Goal: Information Seeking & Learning: Understand process/instructions

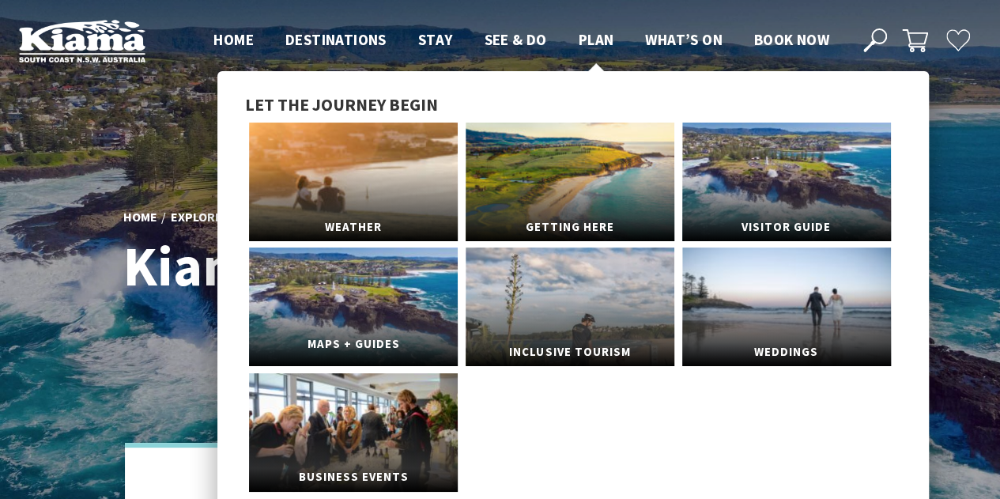
click at [413, 295] on link "Maps + Guides" at bounding box center [353, 307] width 209 height 119
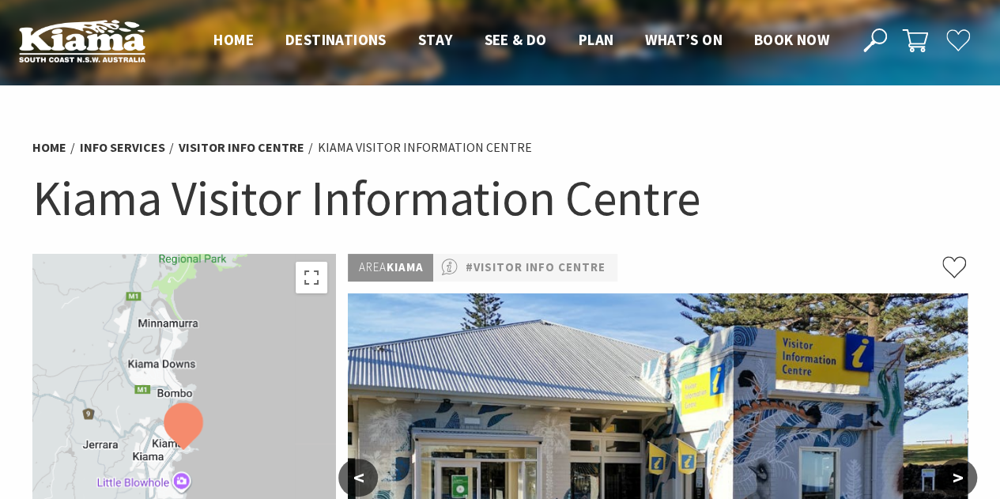
click at [104, 52] on img at bounding box center [82, 40] width 127 height 43
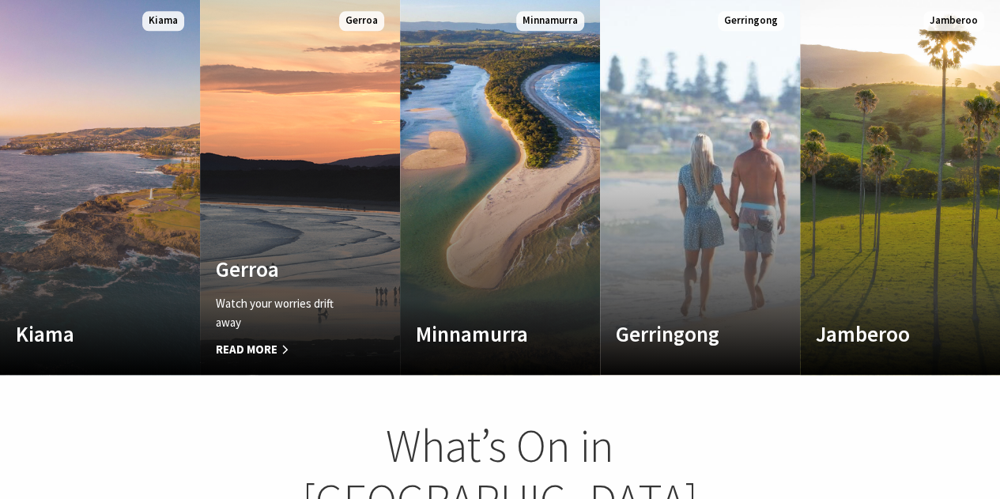
scroll to position [803, 0]
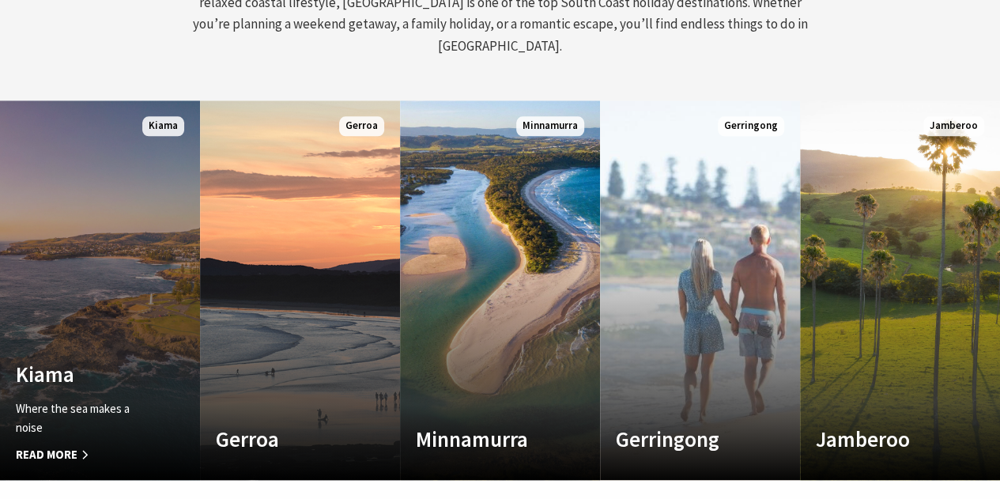
click at [111, 279] on link "Custom Image Used Kiama Where the sea makes a noise Read More Kiama" at bounding box center [100, 290] width 200 height 380
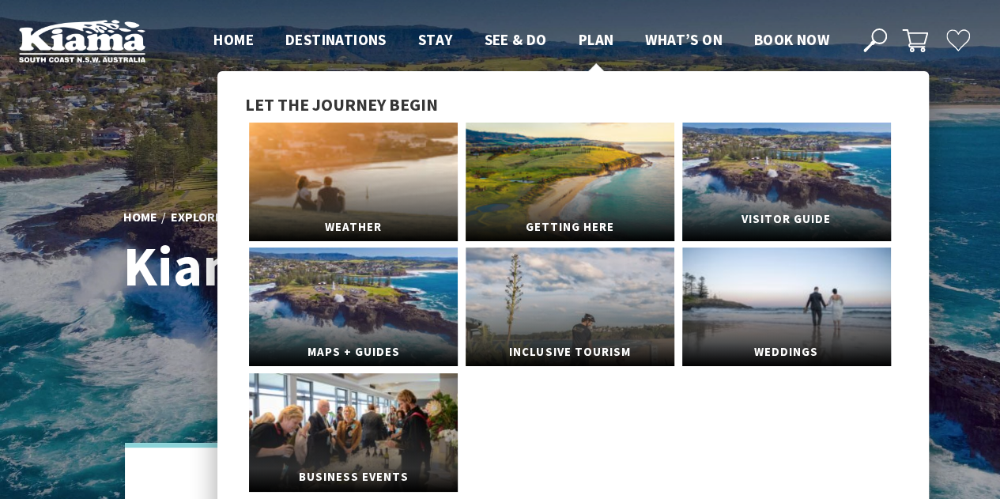
click at [735, 187] on link "Visitor Guide" at bounding box center [786, 182] width 209 height 119
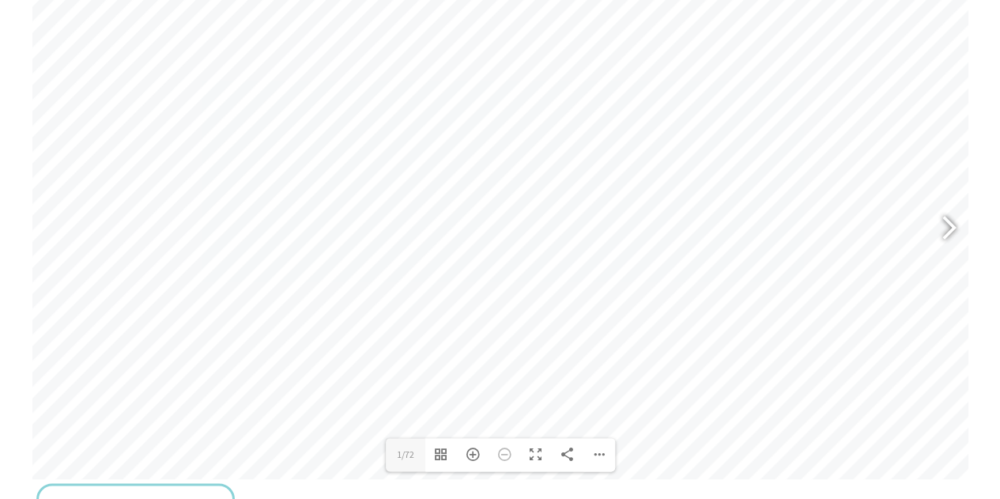
scroll to position [707, 0]
click at [954, 262] on div at bounding box center [942, 246] width 36 height 58
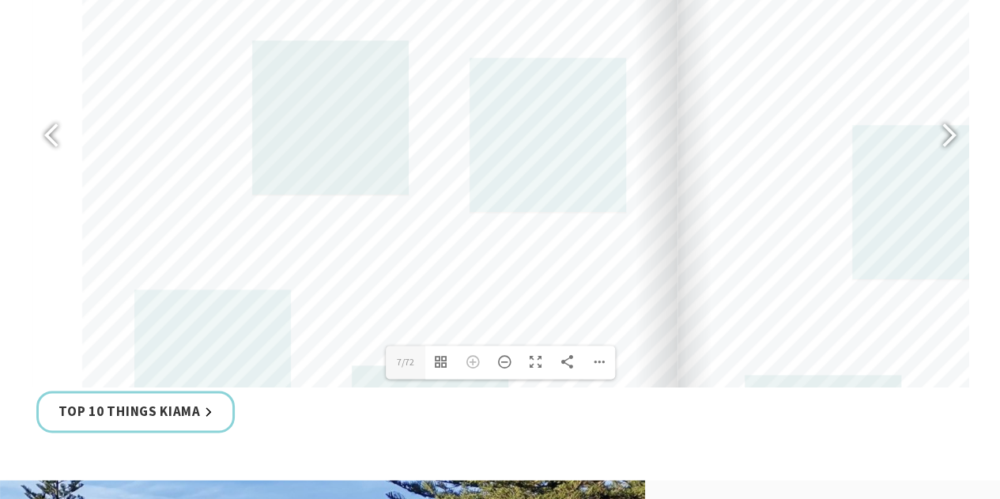
scroll to position [826, 0]
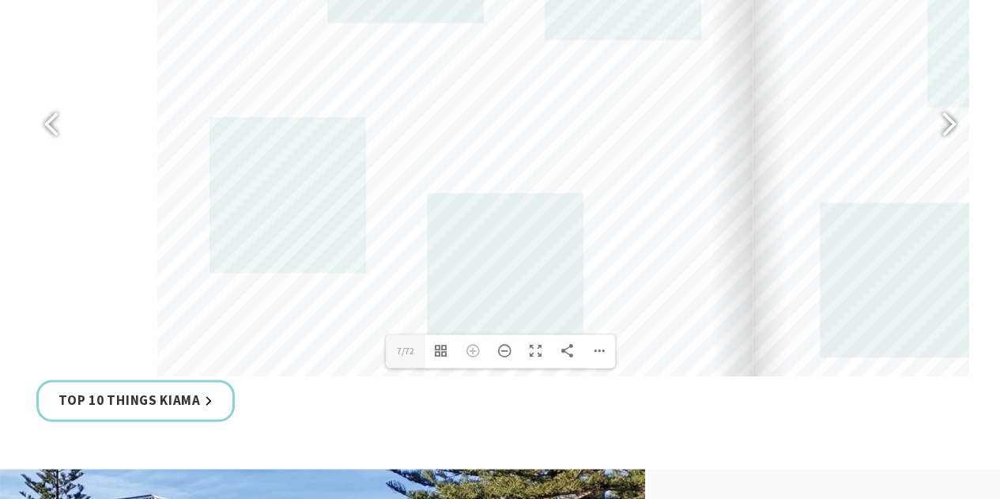
drag, startPoint x: 398, startPoint y: 288, endPoint x: 474, endPoint y: 126, distance: 179.0
click at [474, 126] on div at bounding box center [454, 30] width 595 height 843
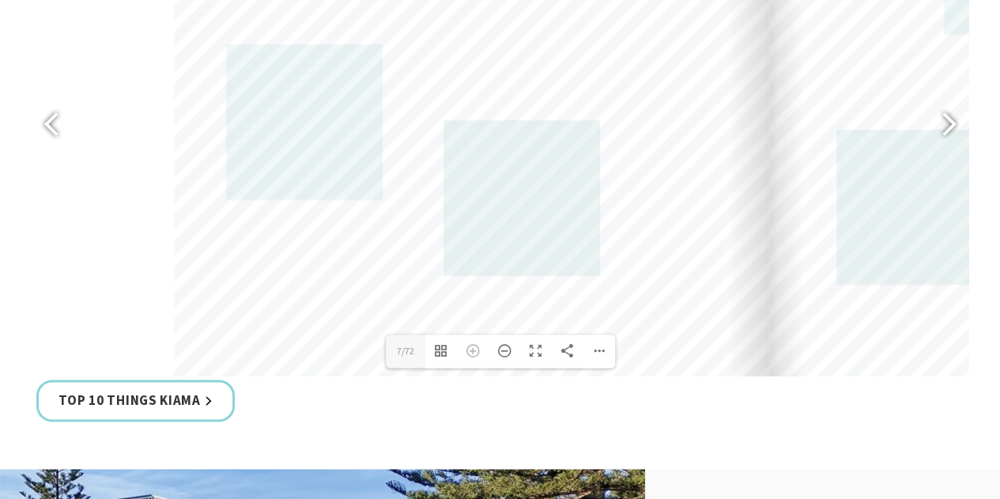
drag, startPoint x: 410, startPoint y: 329, endPoint x: 425, endPoint y: 257, distance: 73.7
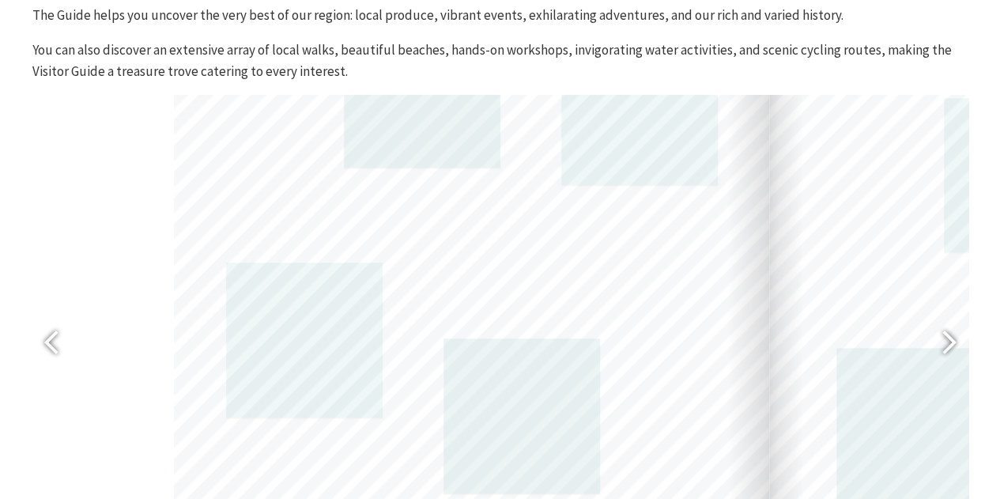
scroll to position [604, 0]
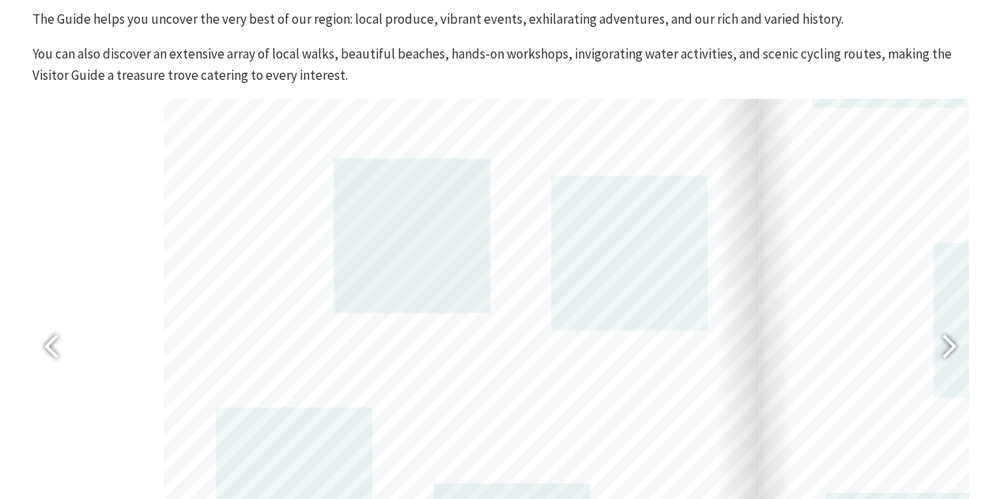
drag, startPoint x: 196, startPoint y: 246, endPoint x: 184, endPoint y: 387, distance: 141.3
click at [184, 387] on div at bounding box center [461, 320] width 595 height 843
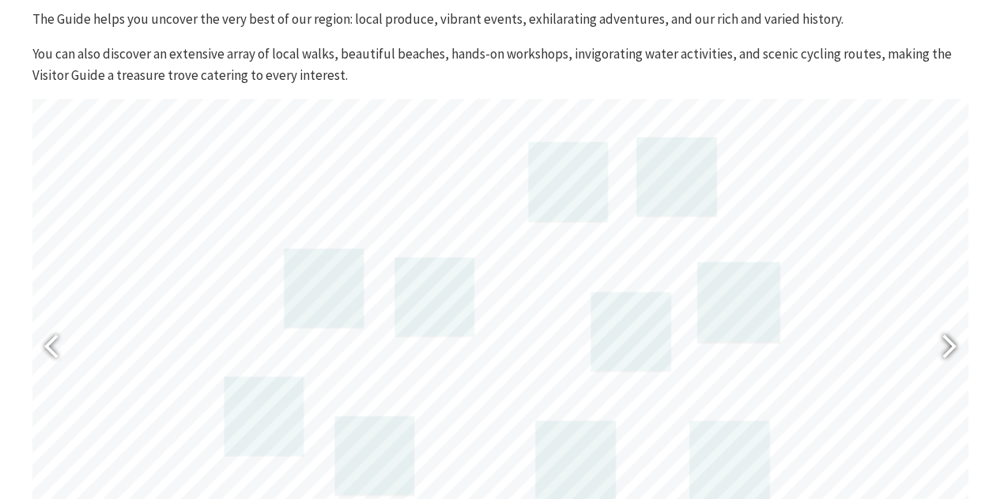
click at [951, 347] on div at bounding box center [942, 348] width 36 height 58
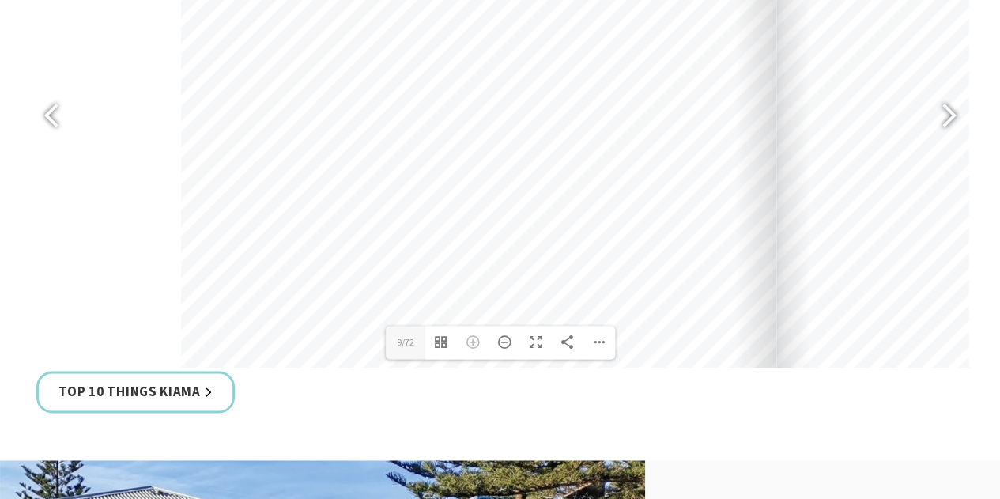
scroll to position [692, 0]
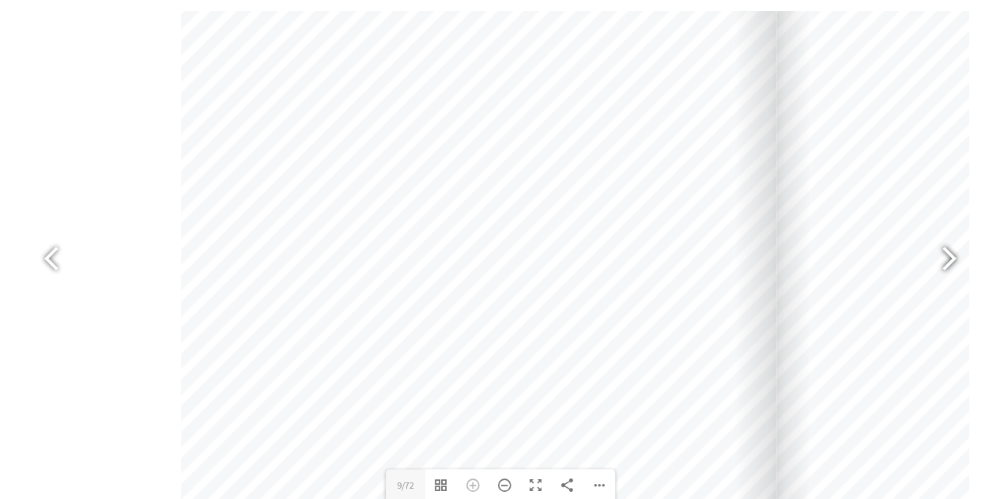
click at [950, 254] on div at bounding box center [942, 261] width 36 height 58
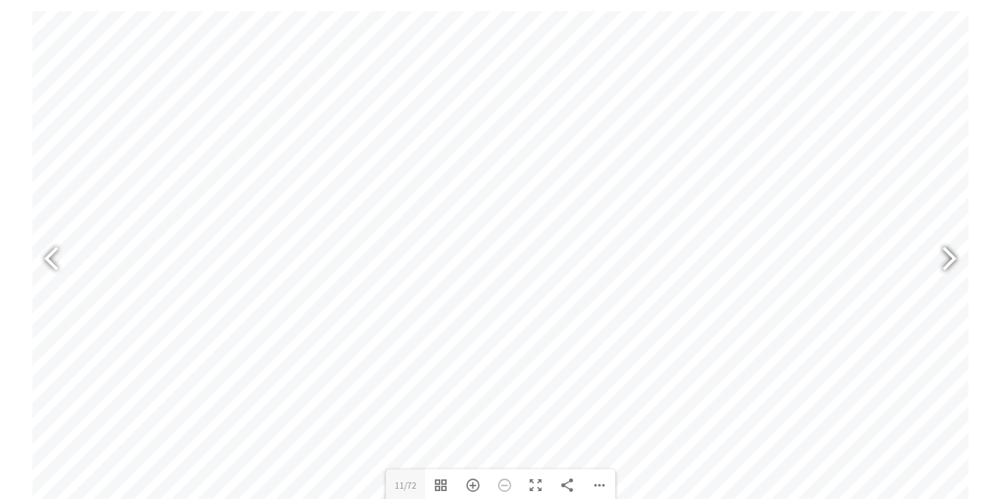
click at [951, 237] on div at bounding box center [942, 261] width 36 height 58
click at [953, 278] on div at bounding box center [942, 261] width 36 height 58
click at [945, 246] on div at bounding box center [942, 261] width 36 height 58
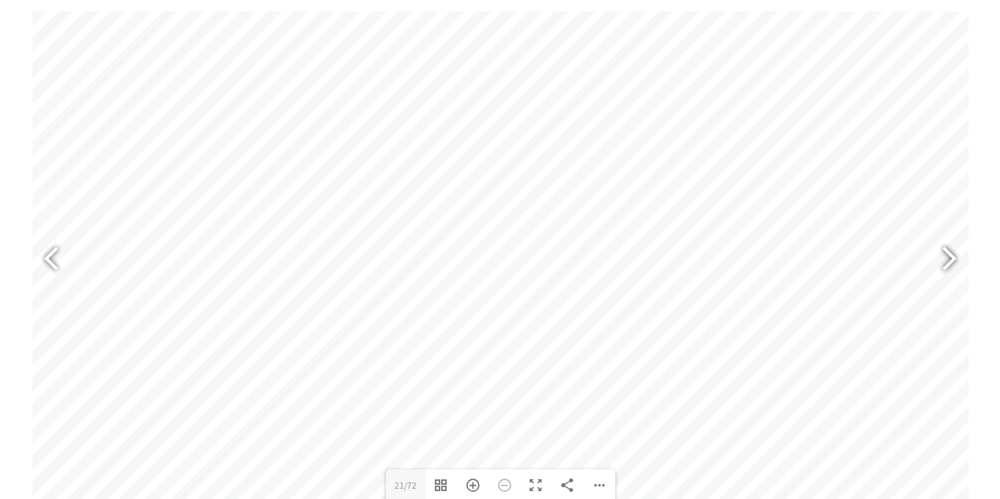
click at [956, 252] on div at bounding box center [942, 261] width 36 height 58
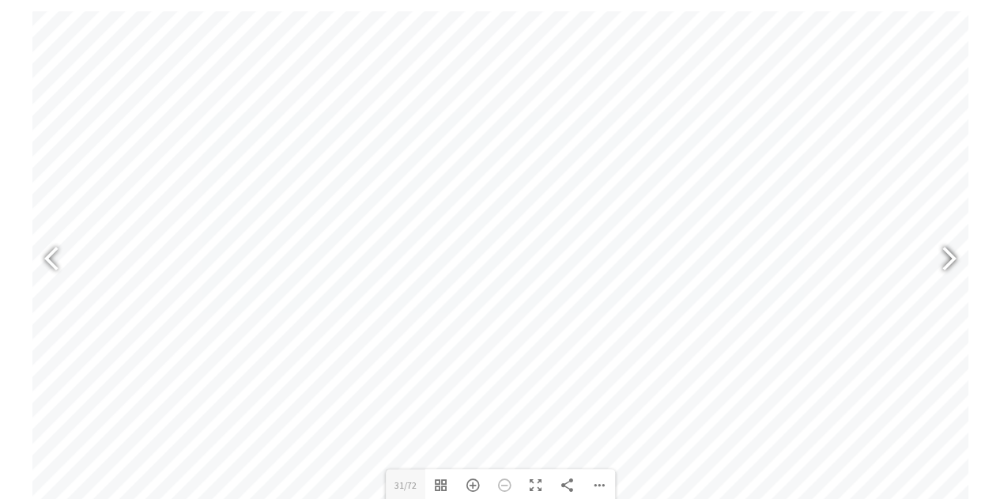
click at [956, 252] on div at bounding box center [942, 261] width 36 height 58
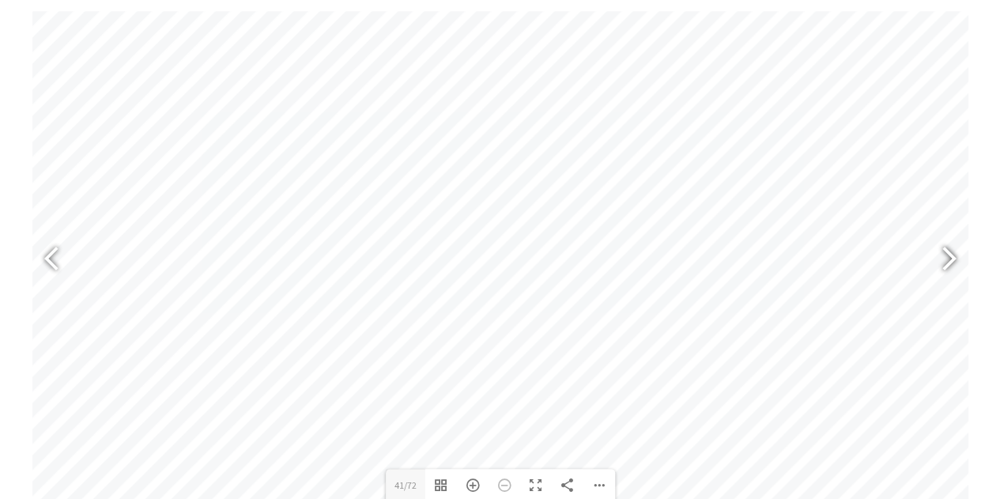
click at [956, 252] on div at bounding box center [942, 261] width 36 height 58
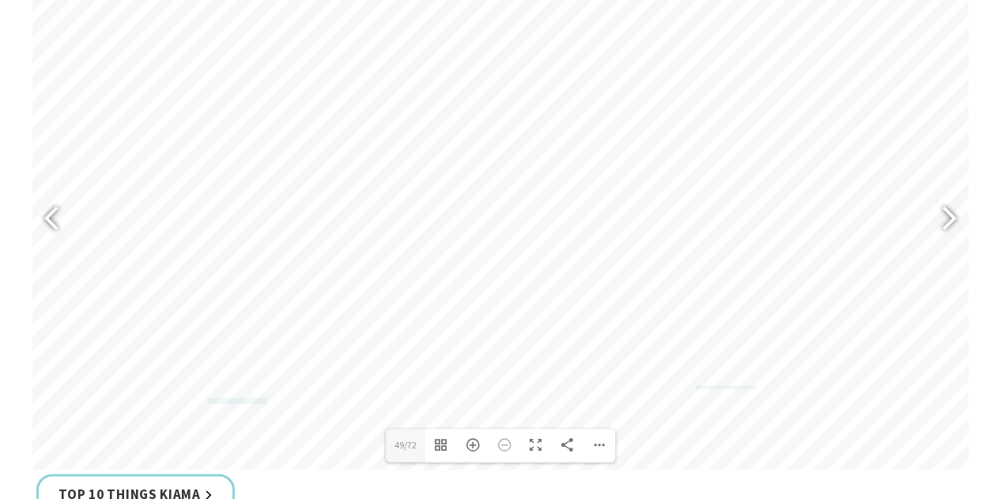
scroll to position [733, 0]
click at [964, 202] on div at bounding box center [949, 219] width 40 height 79
click at [55, 229] on div at bounding box center [58, 220] width 36 height 58
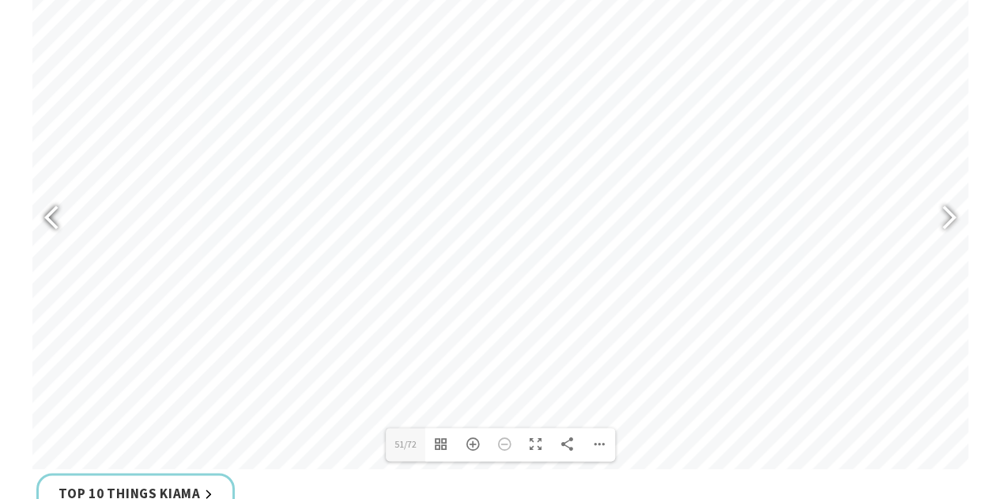
click at [55, 229] on div at bounding box center [58, 220] width 36 height 58
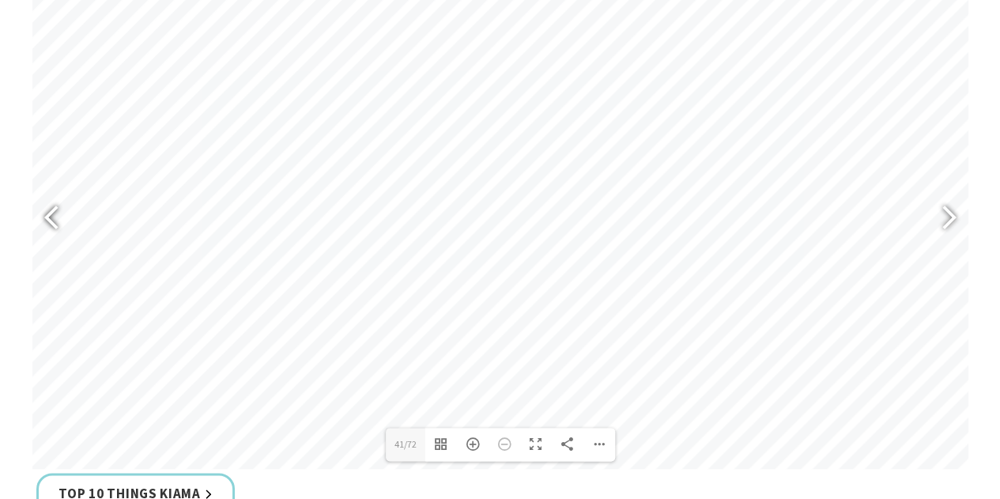
click at [55, 229] on div at bounding box center [58, 220] width 36 height 58
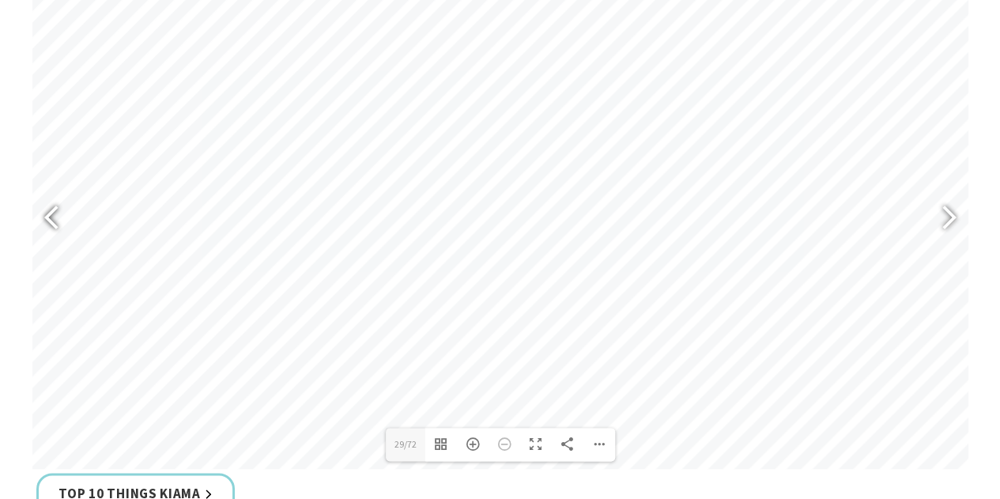
click at [55, 229] on div at bounding box center [58, 220] width 36 height 58
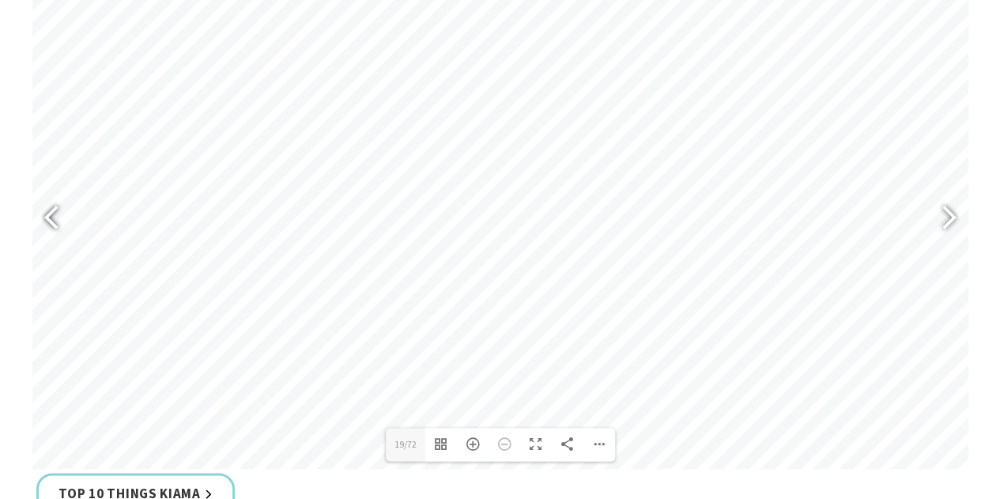
click at [55, 229] on div at bounding box center [58, 220] width 36 height 58
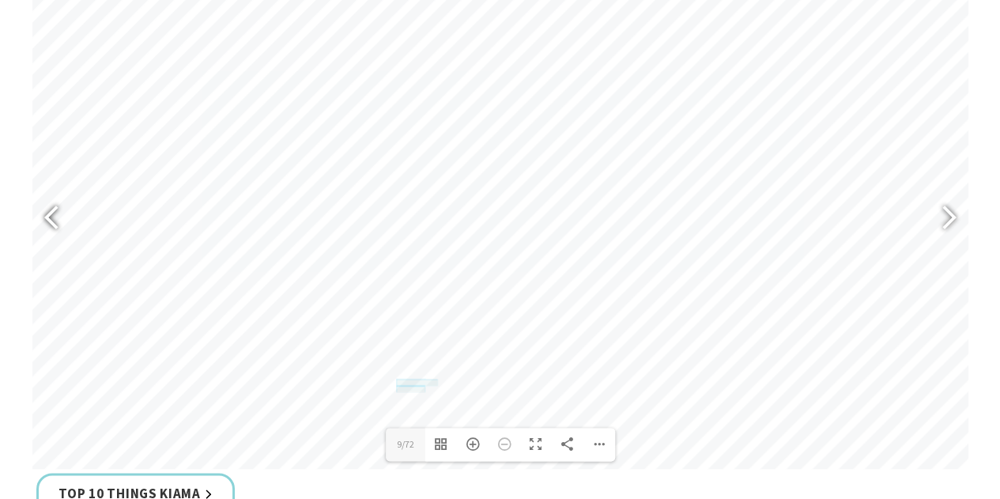
click at [55, 229] on div at bounding box center [58, 220] width 36 height 58
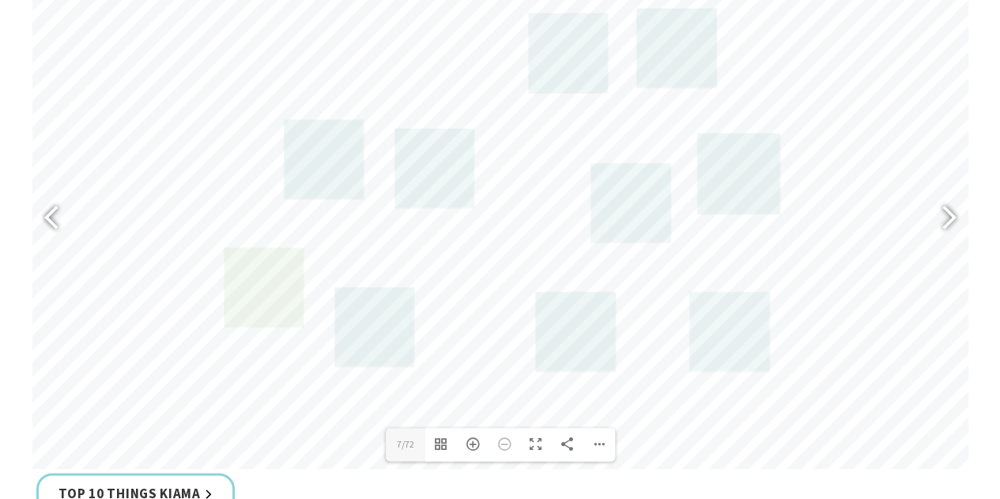
click at [239, 301] on link at bounding box center [264, 288] width 80 height 80
click at [936, 232] on div at bounding box center [942, 220] width 36 height 58
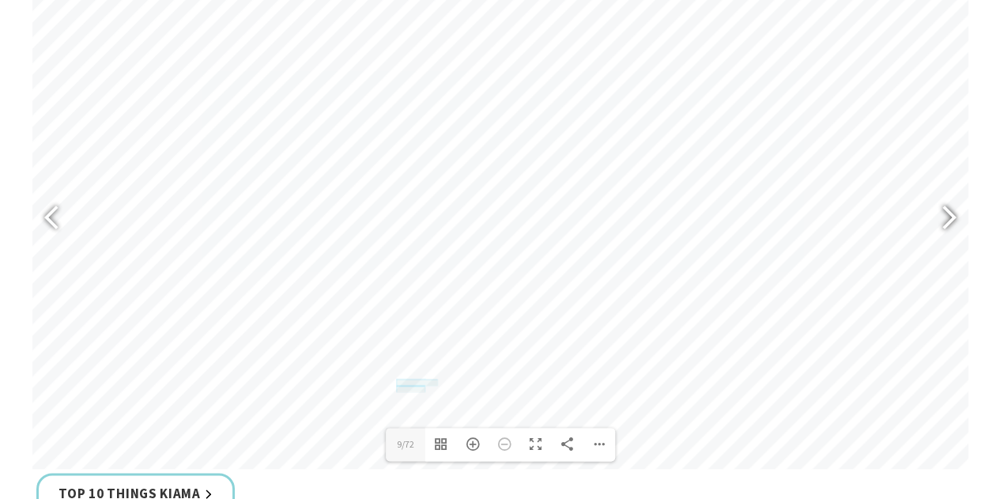
click at [936, 232] on div at bounding box center [942, 220] width 36 height 58
click at [946, 195] on div at bounding box center [942, 220] width 36 height 58
click at [951, 217] on div at bounding box center [942, 220] width 36 height 58
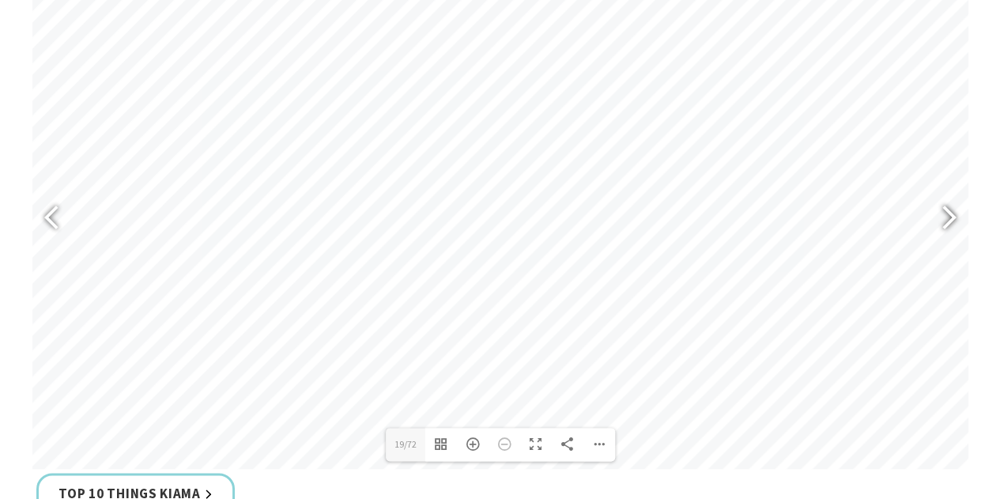
click at [951, 217] on div at bounding box center [942, 220] width 36 height 58
click at [947, 217] on div at bounding box center [942, 220] width 36 height 58
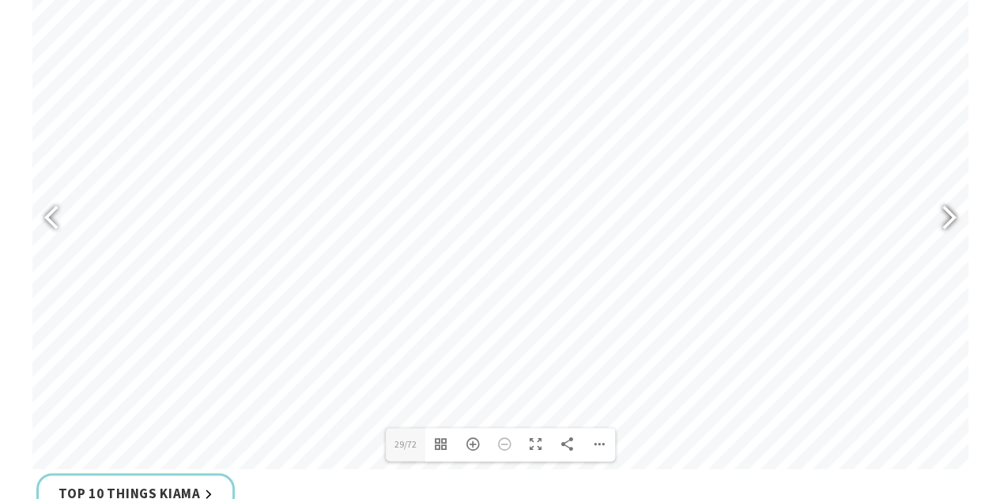
click at [947, 217] on div at bounding box center [942, 220] width 36 height 58
click at [951, 222] on div at bounding box center [942, 220] width 36 height 58
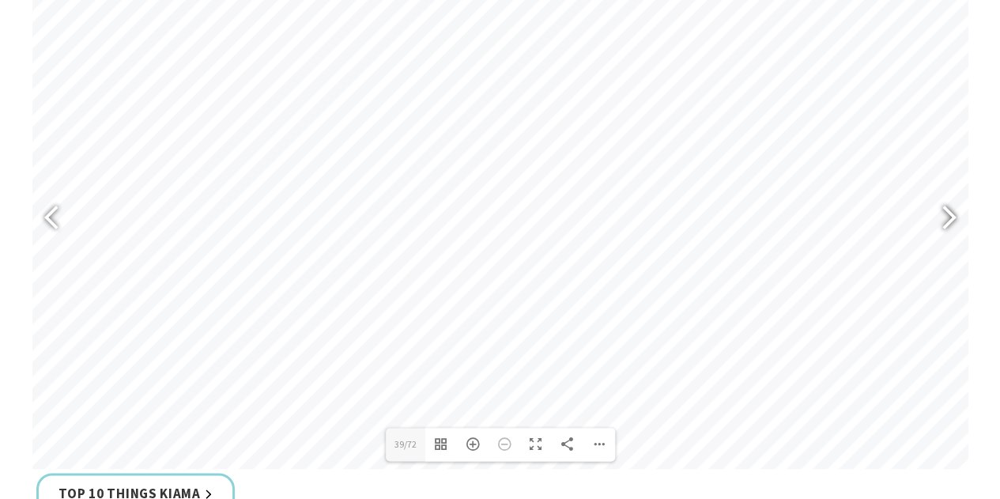
click at [951, 222] on div at bounding box center [942, 220] width 36 height 58
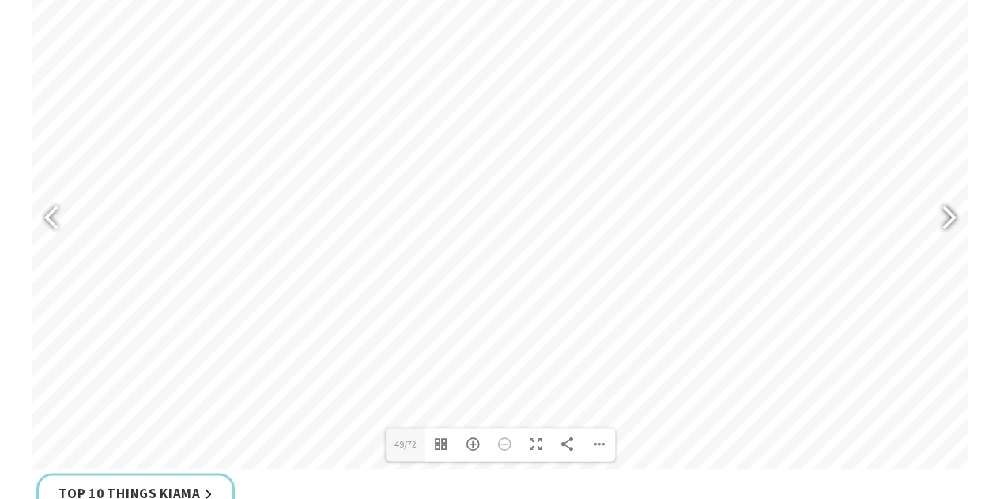
click at [951, 222] on div at bounding box center [942, 220] width 36 height 58
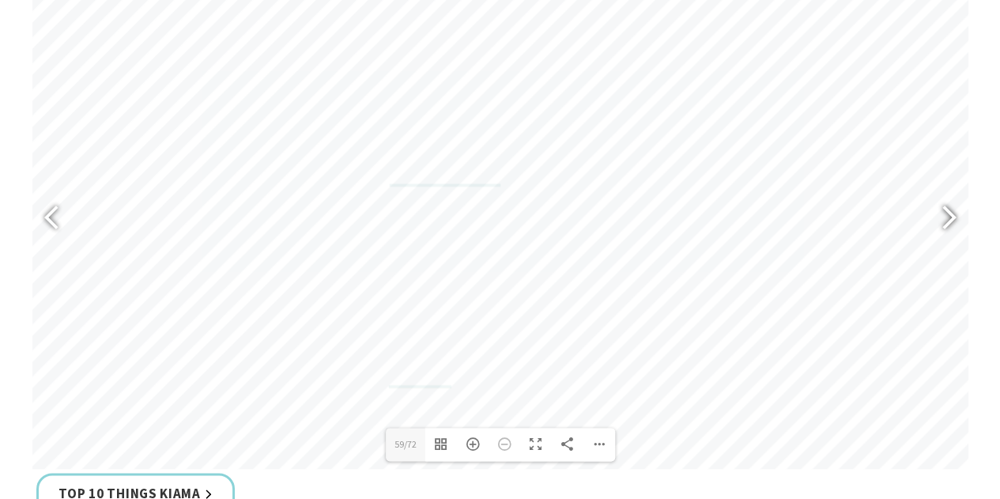
click at [951, 222] on div at bounding box center [942, 220] width 36 height 58
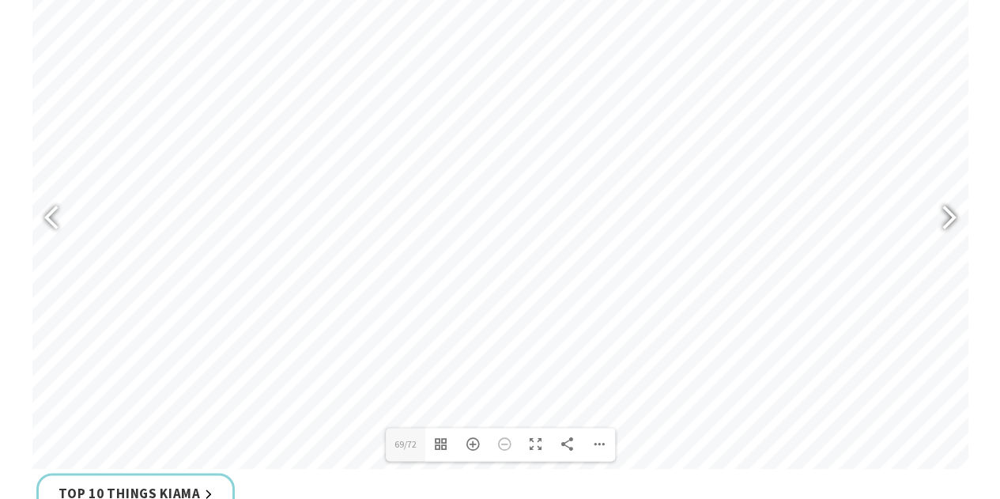
click at [946, 216] on div at bounding box center [942, 220] width 36 height 58
type input "71"
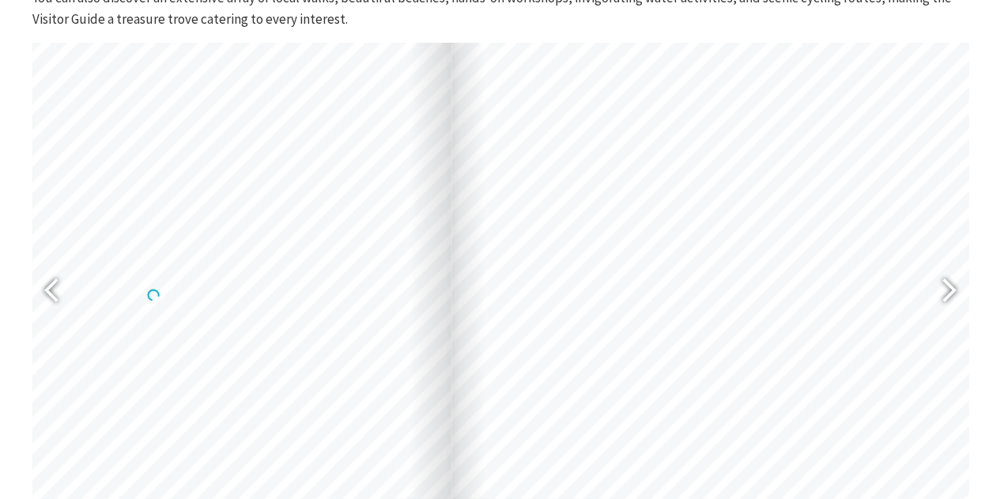
scroll to position [752, 0]
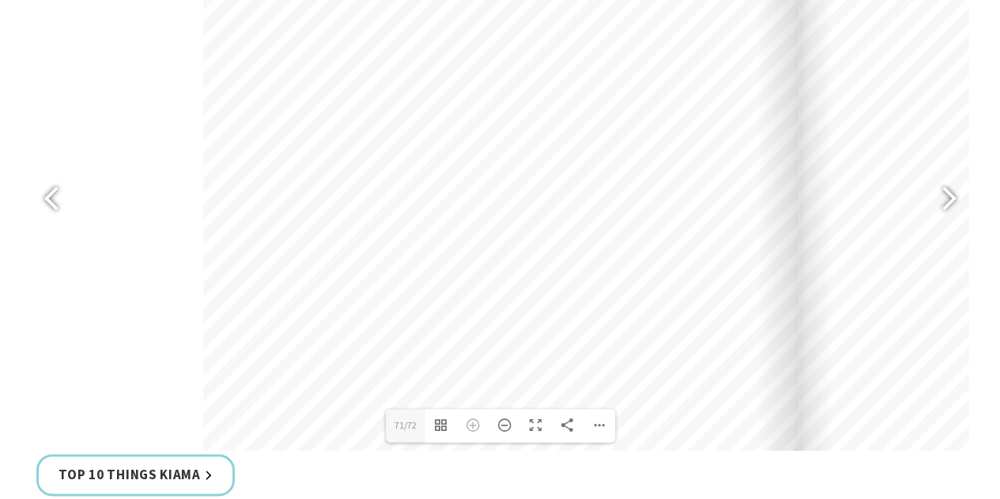
drag, startPoint x: 478, startPoint y: 252, endPoint x: 792, endPoint y: -42, distance: 430.2
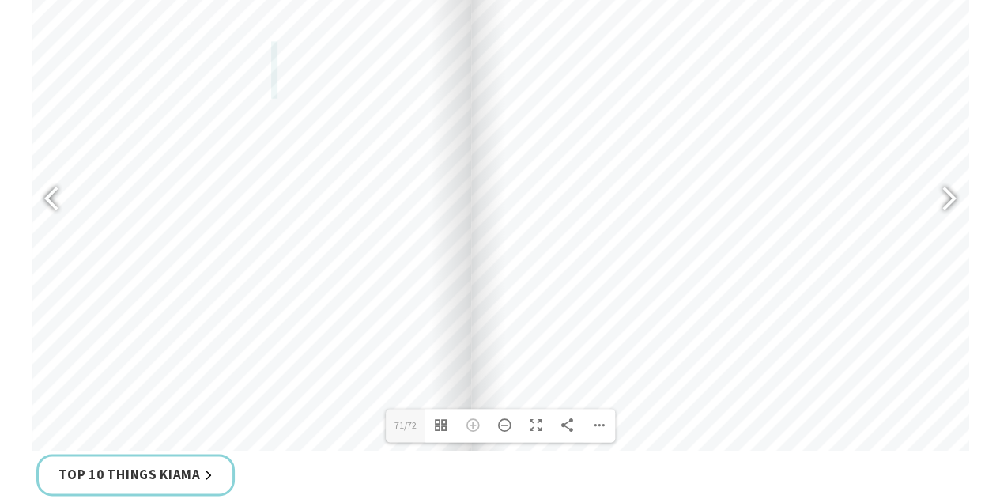
click at [498, 290] on div at bounding box center [768, 263] width 595 height 843
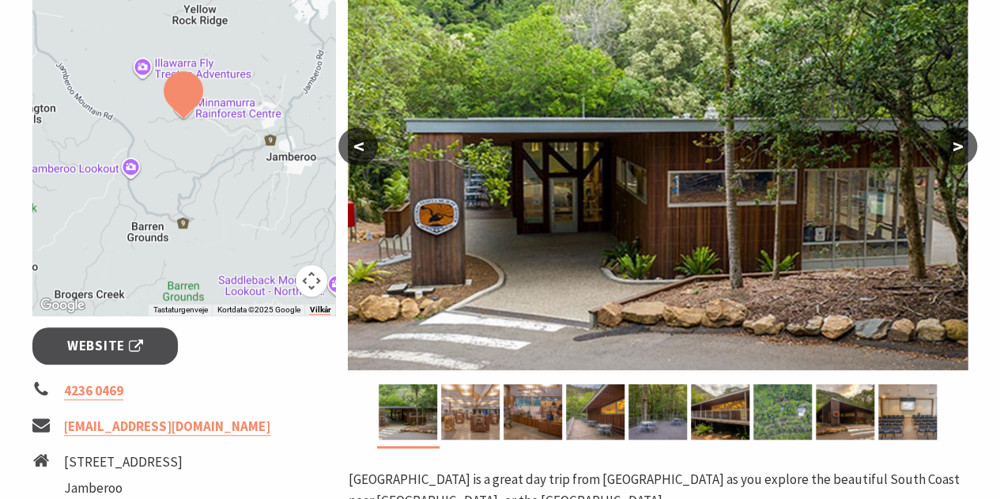
scroll to position [332, 0]
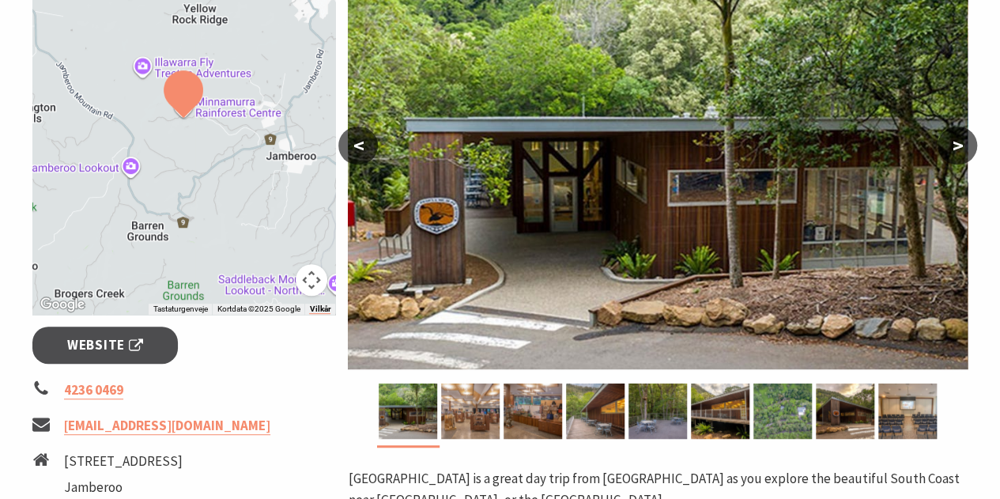
click at [950, 144] on button ">" at bounding box center [958, 146] width 40 height 38
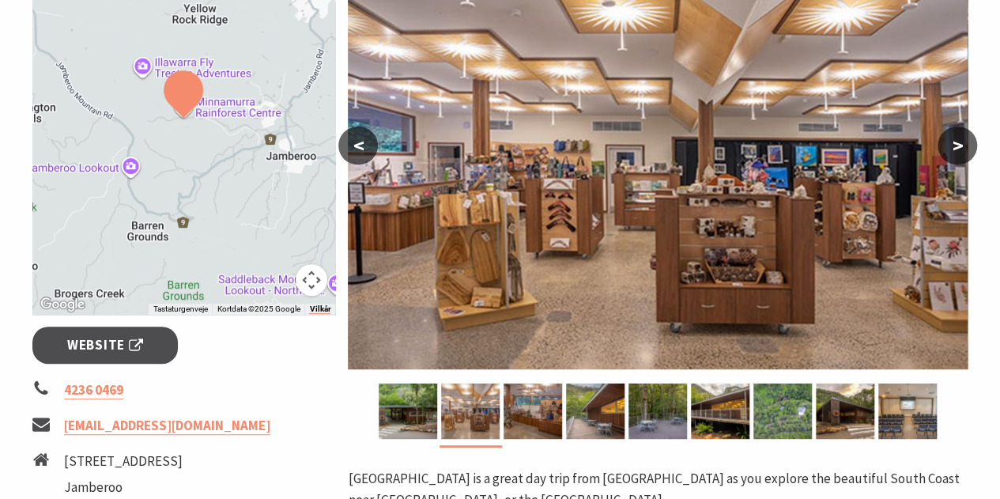
click at [950, 144] on button ">" at bounding box center [958, 146] width 40 height 38
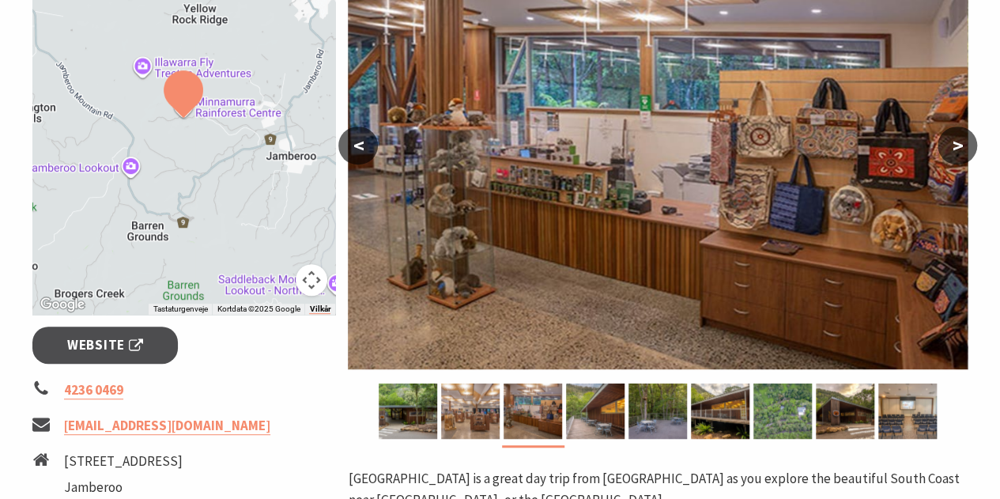
click at [950, 144] on button ">" at bounding box center [958, 146] width 40 height 38
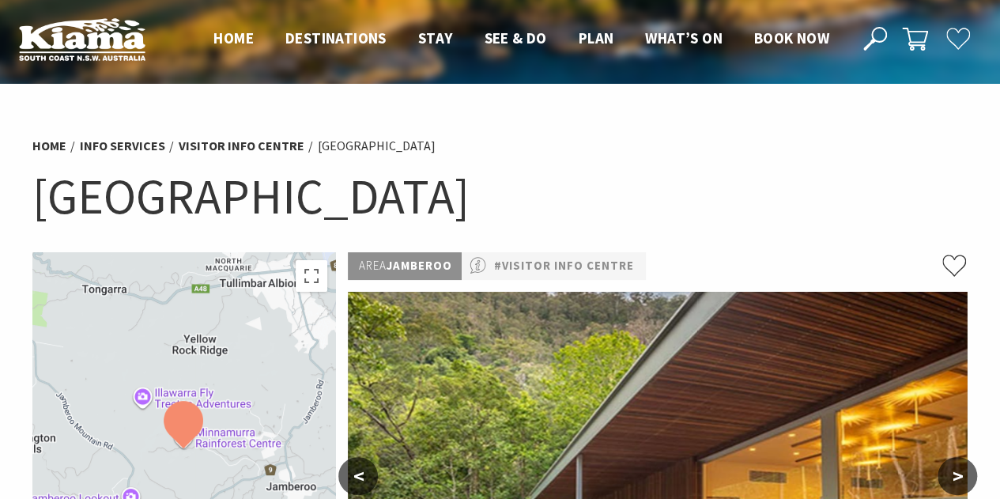
scroll to position [0, 0]
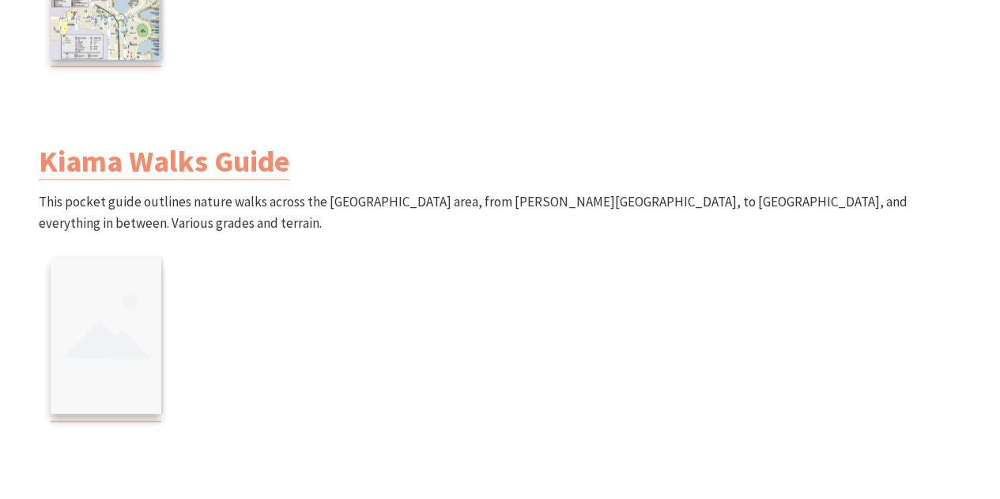
scroll to position [1530, 0]
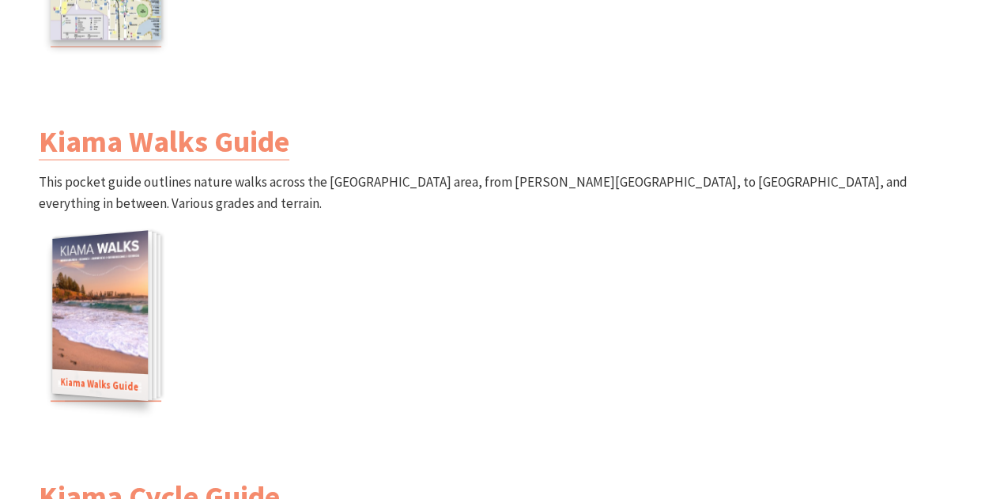
click at [95, 272] on img at bounding box center [100, 316] width 96 height 170
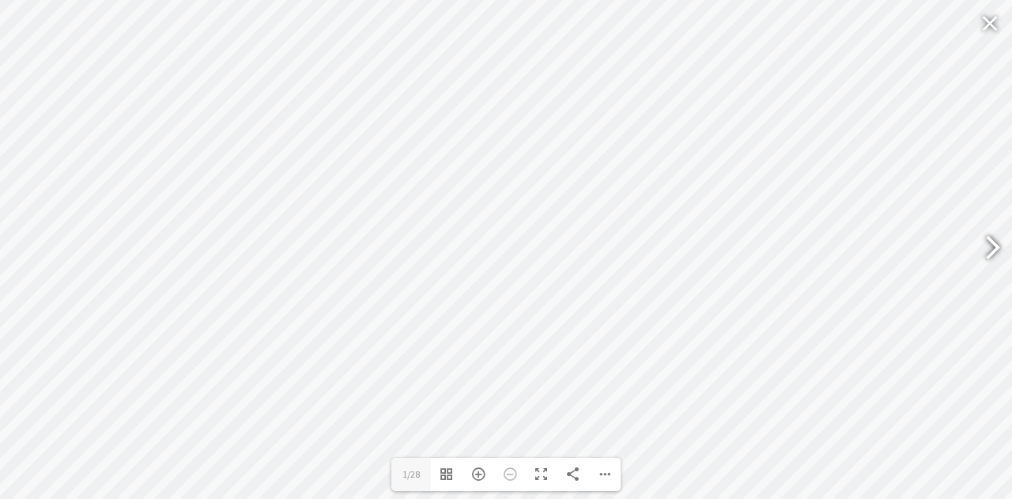
click at [988, 274] on div at bounding box center [986, 250] width 36 height 58
type input "5"
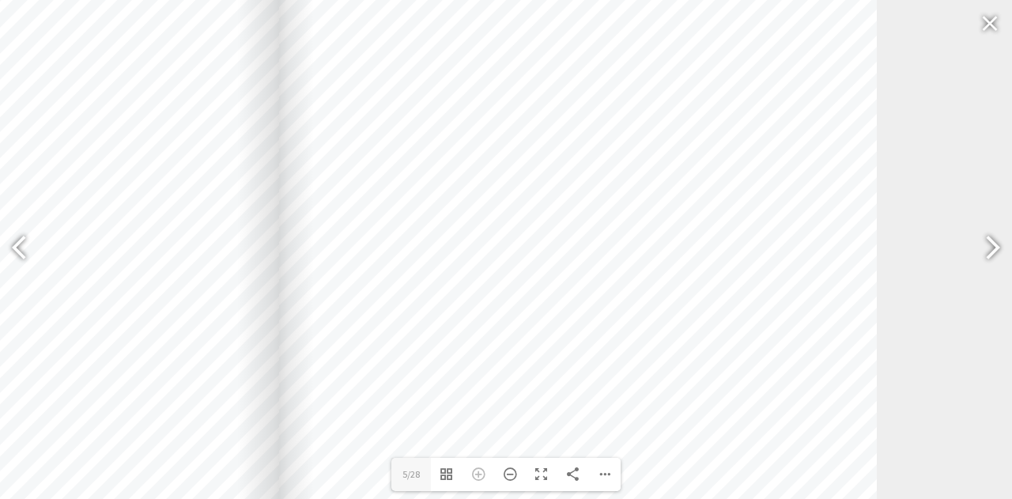
drag, startPoint x: 616, startPoint y: 146, endPoint x: 541, endPoint y: 327, distance: 195.3
click at [541, 327] on div at bounding box center [578, 414] width 598 height 844
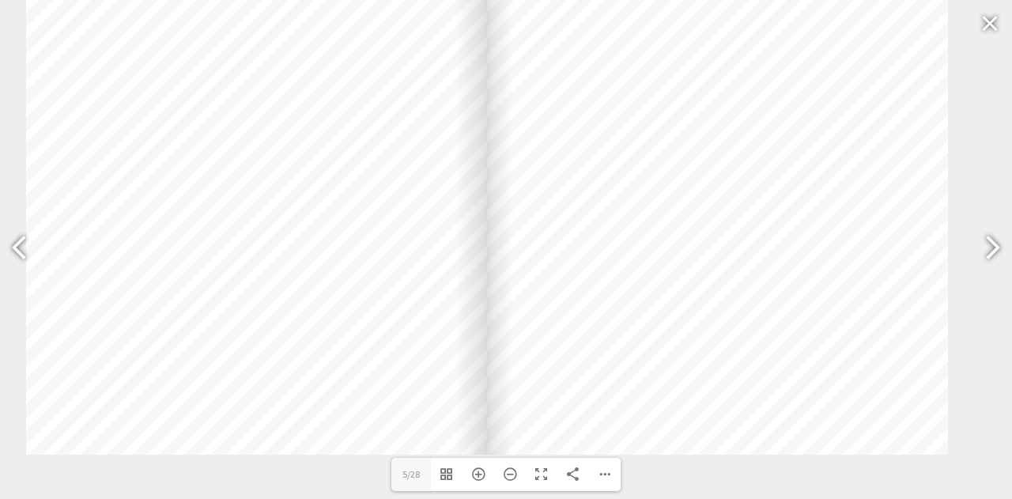
drag, startPoint x: 542, startPoint y: 259, endPoint x: 558, endPoint y: 153, distance: 107.3
click at [558, 153] on div at bounding box center [717, 129] width 461 height 651
click at [558, 156] on div at bounding box center [717, 130] width 461 height 651
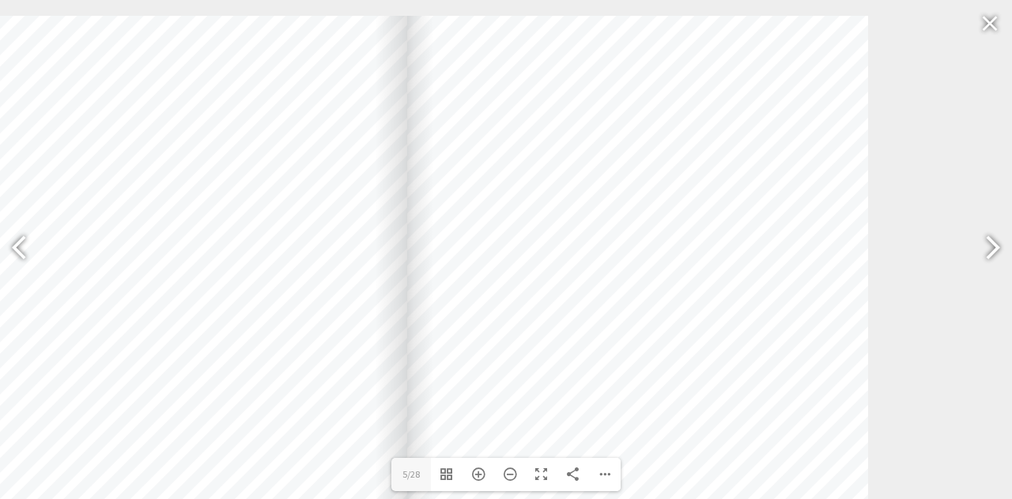
drag, startPoint x: 589, startPoint y: 172, endPoint x: 511, endPoint y: 536, distance: 372.9
click at [511, 498] on html "Skip to main content .fav-qpwo{stroke-linecap:round;stroke-linejoin:round;strok…" at bounding box center [506, 232] width 1012 height 3525
click at [516, 494] on div at bounding box center [644, 338] width 461 height 651
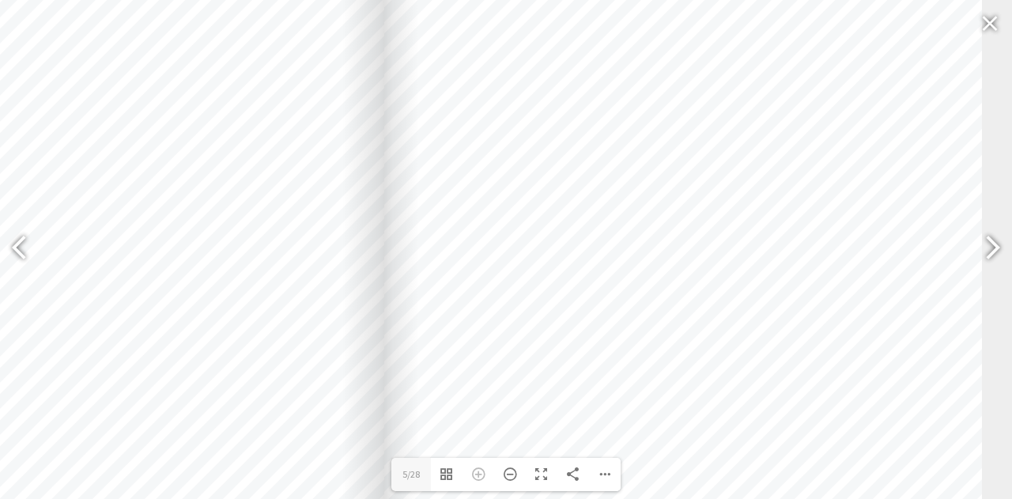
drag, startPoint x: 758, startPoint y: 207, endPoint x: 802, endPoint y: 338, distance: 138.3
click at [802, 338] on div at bounding box center [683, 403] width 598 height 844
click at [716, 240] on div at bounding box center [683, 403] width 598 height 844
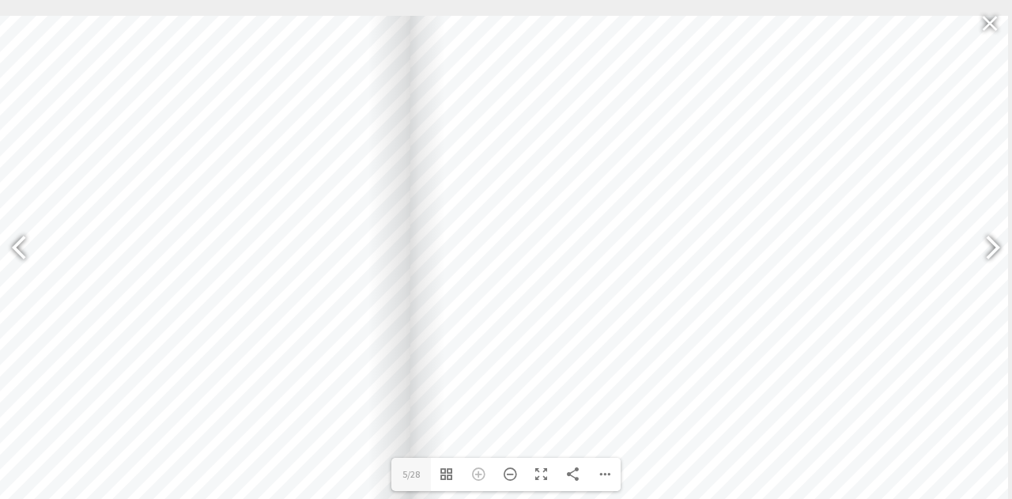
drag, startPoint x: 774, startPoint y: 264, endPoint x: 800, endPoint y: 465, distance: 202.5
click at [800, 465] on div at bounding box center [709, 438] width 598 height 844
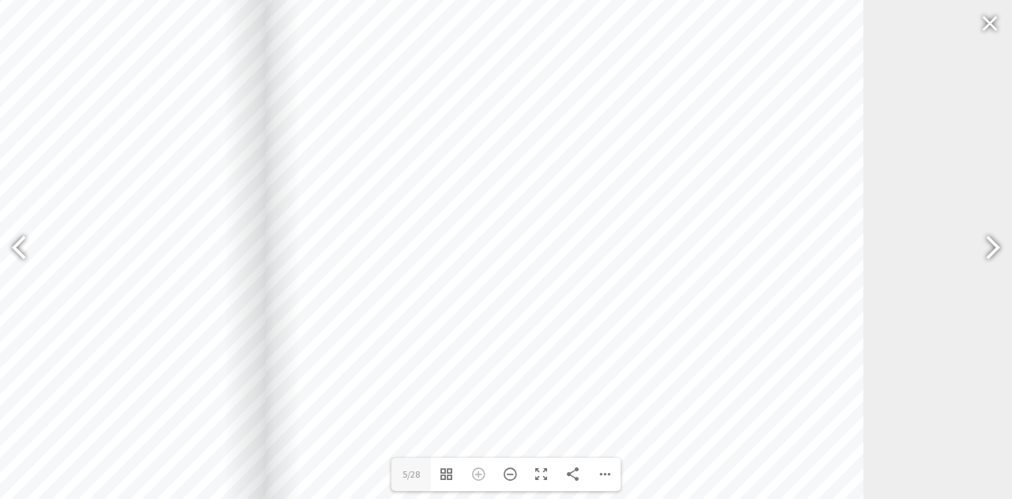
drag, startPoint x: 696, startPoint y: 161, endPoint x: 590, endPoint y: 278, distance: 157.9
click at [590, 278] on div at bounding box center [565, 403] width 598 height 844
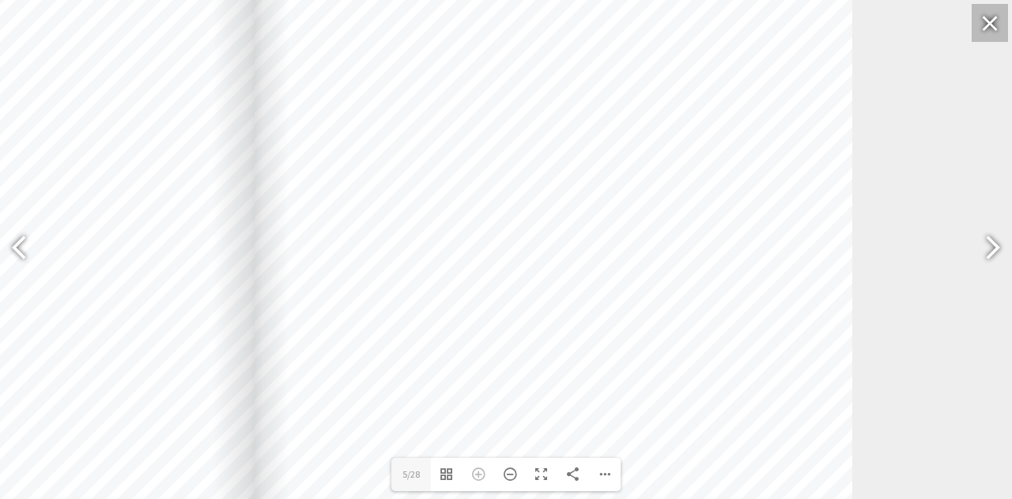
click at [996, 31] on div at bounding box center [990, 23] width 36 height 38
